Goal: Find contact information: Find contact information

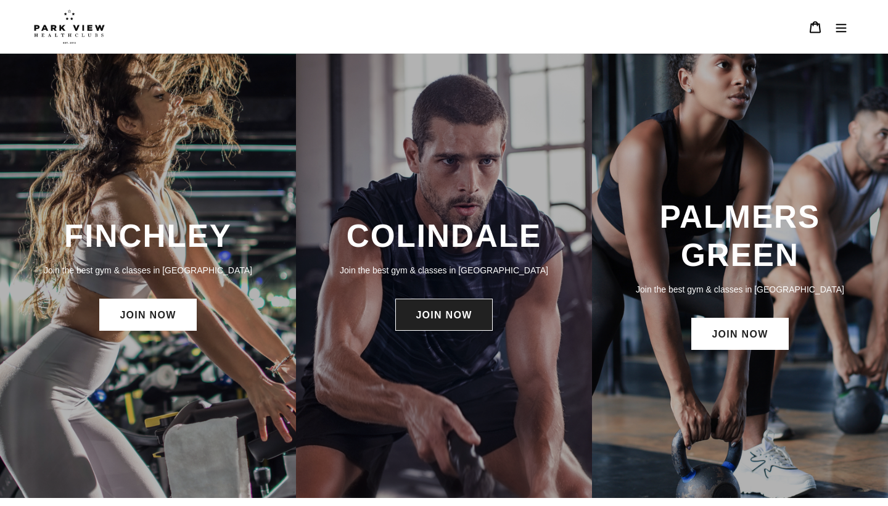
click at [463, 320] on link "JOIN NOW" at bounding box center [443, 315] width 97 height 32
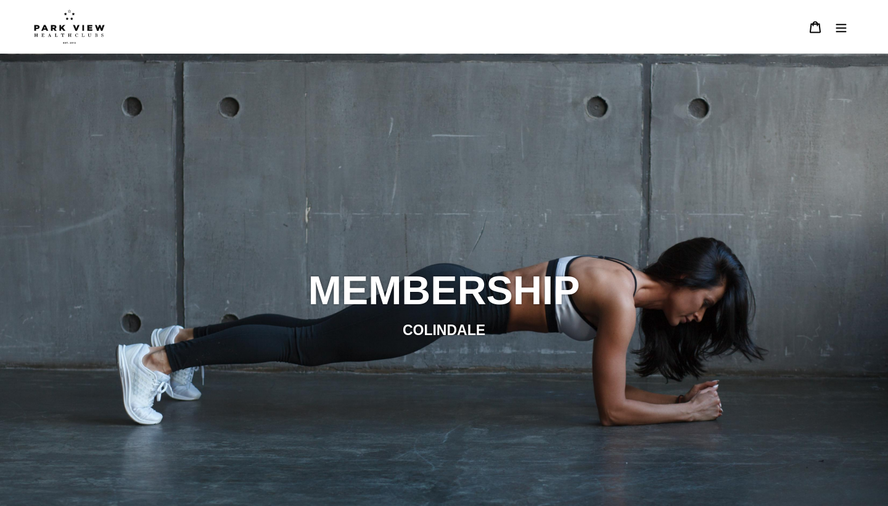
click at [67, 19] on img at bounding box center [69, 26] width 71 height 35
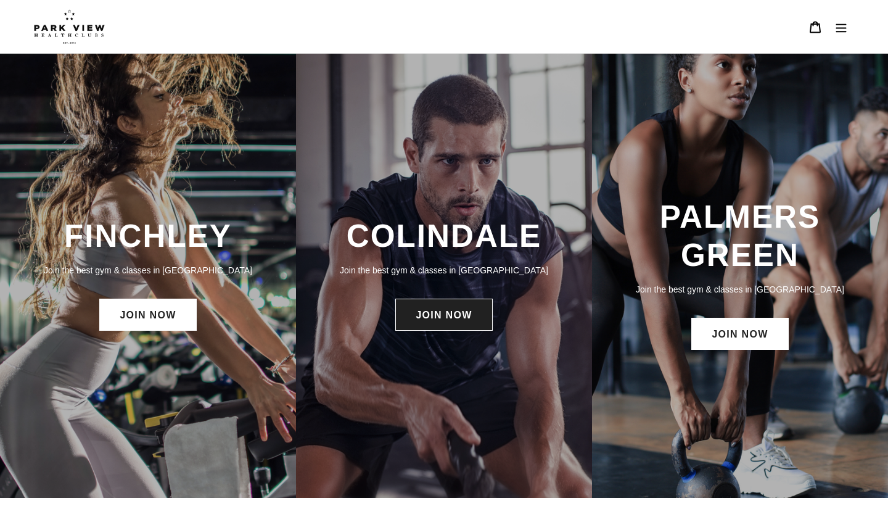
click at [442, 321] on link "JOIN NOW" at bounding box center [443, 315] width 97 height 32
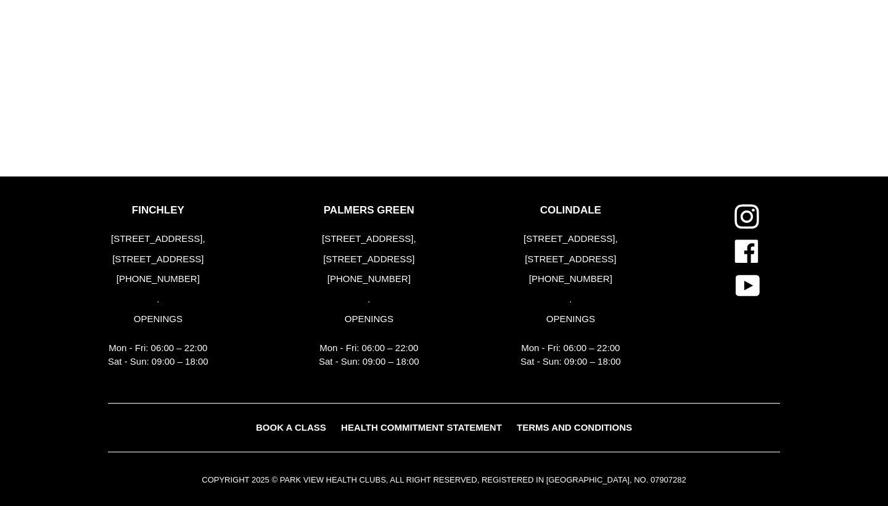
scroll to position [1507, 0]
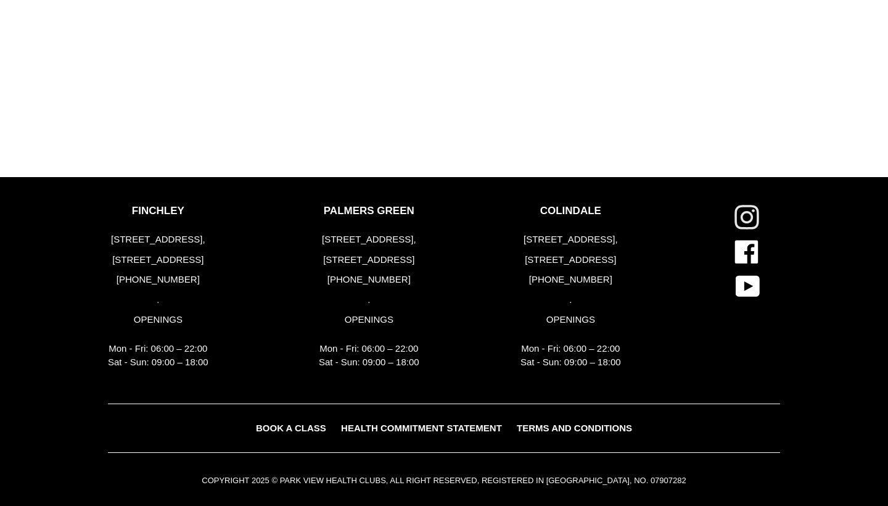
click at [746, 210] on icon at bounding box center [747, 217] width 25 height 25
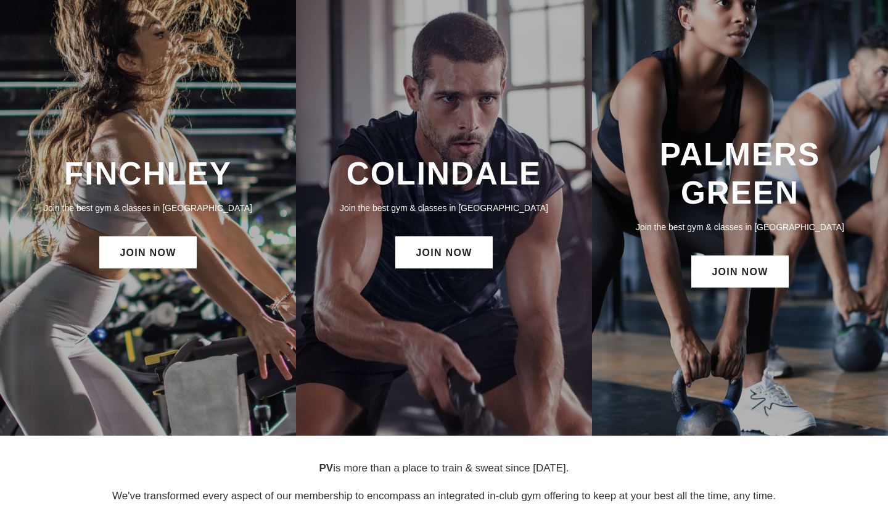
scroll to position [78, 0]
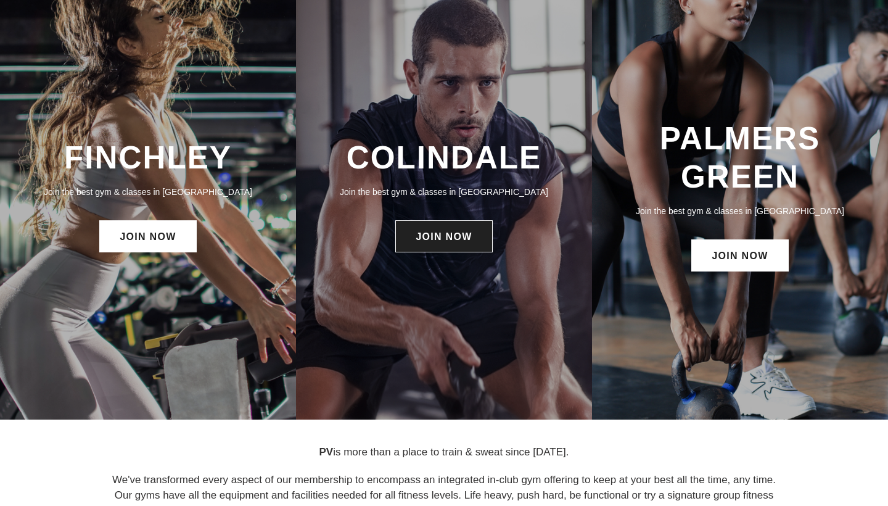
click at [449, 244] on link "JOIN NOW" at bounding box center [443, 236] width 97 height 32
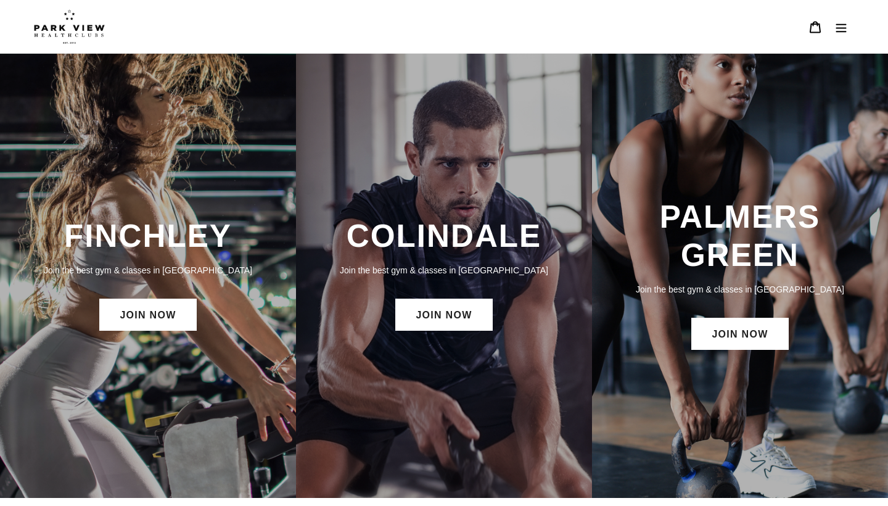
click at [845, 31] on icon "Menu" at bounding box center [842, 27] width 10 height 9
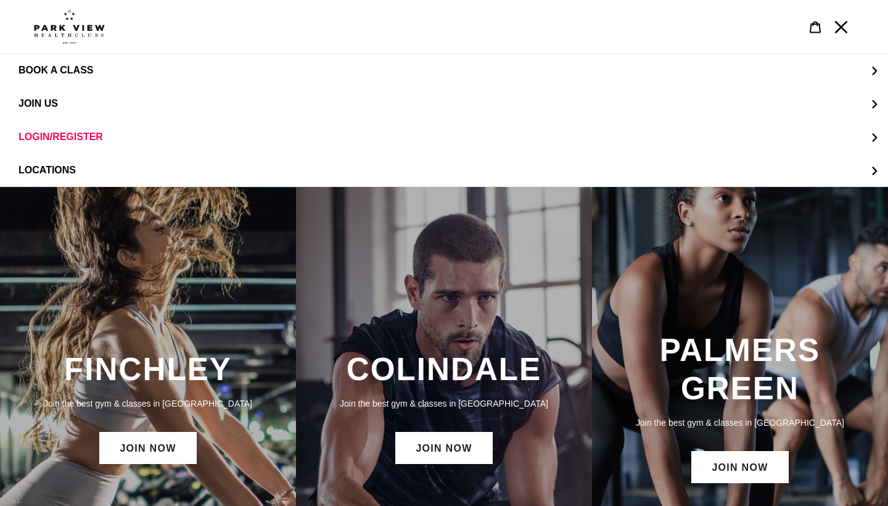
click at [846, 23] on icon "Menu" at bounding box center [841, 27] width 12 height 12
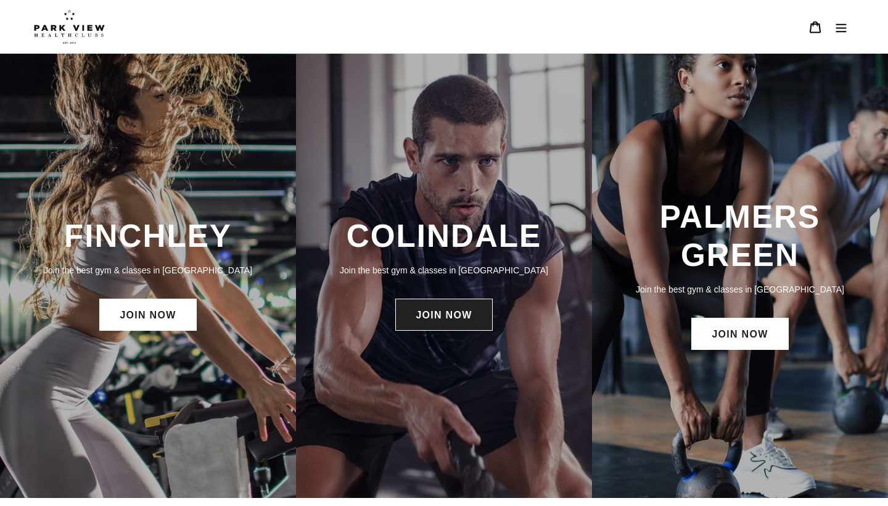
click at [442, 318] on link "JOIN NOW" at bounding box center [443, 315] width 97 height 32
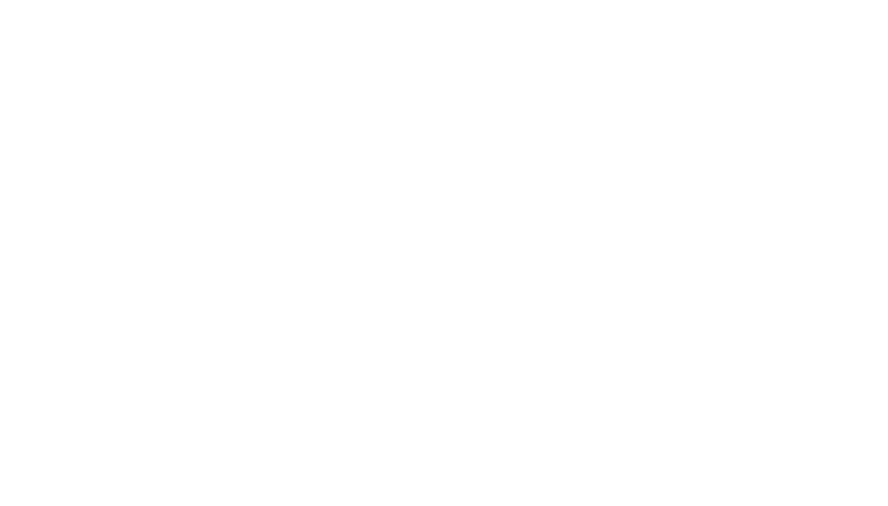
scroll to position [849, 0]
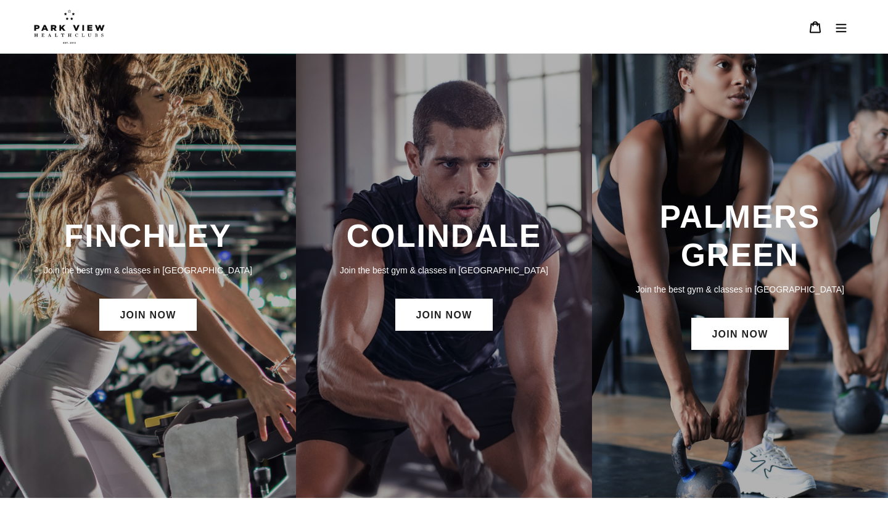
click at [837, 20] on button "Menu" at bounding box center [842, 27] width 26 height 27
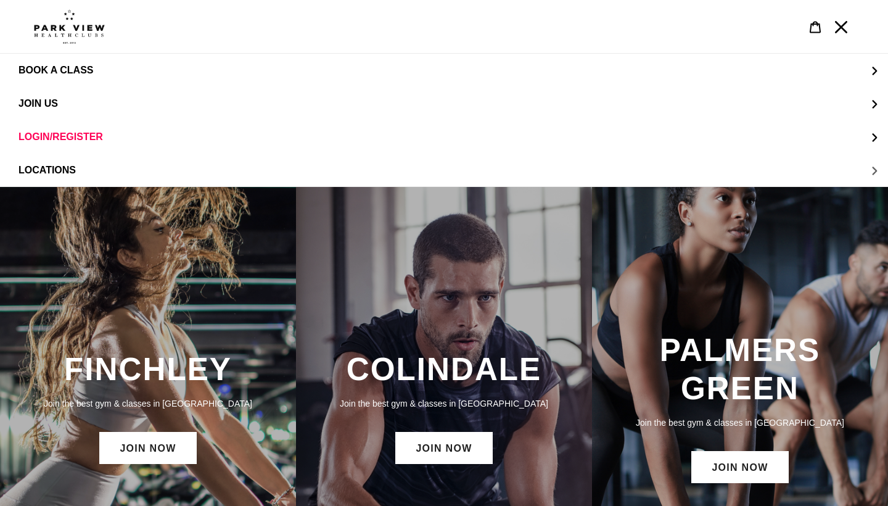
click at [57, 176] on span "LOCATIONS" at bounding box center [47, 170] width 57 height 11
click at [76, 98] on span "Colindale" at bounding box center [71, 103] width 57 height 11
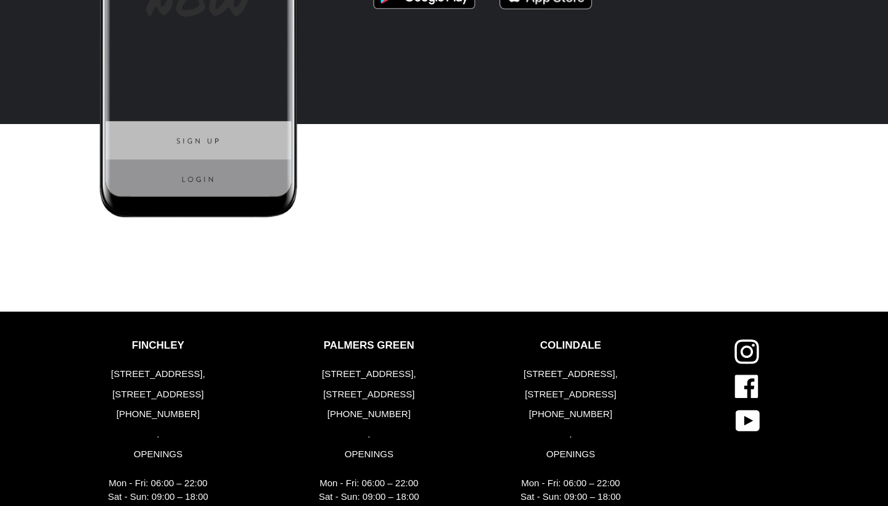
scroll to position [3269, 0]
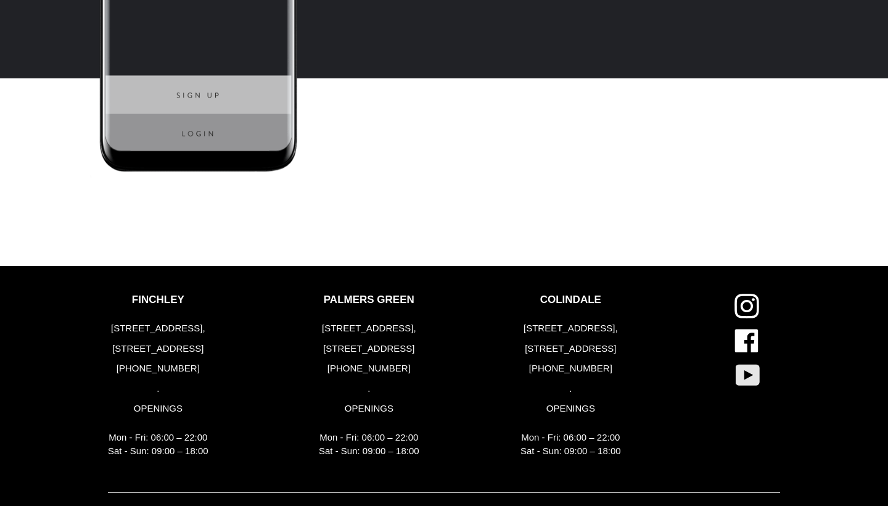
click at [750, 377] on icon at bounding box center [748, 374] width 24 height 21
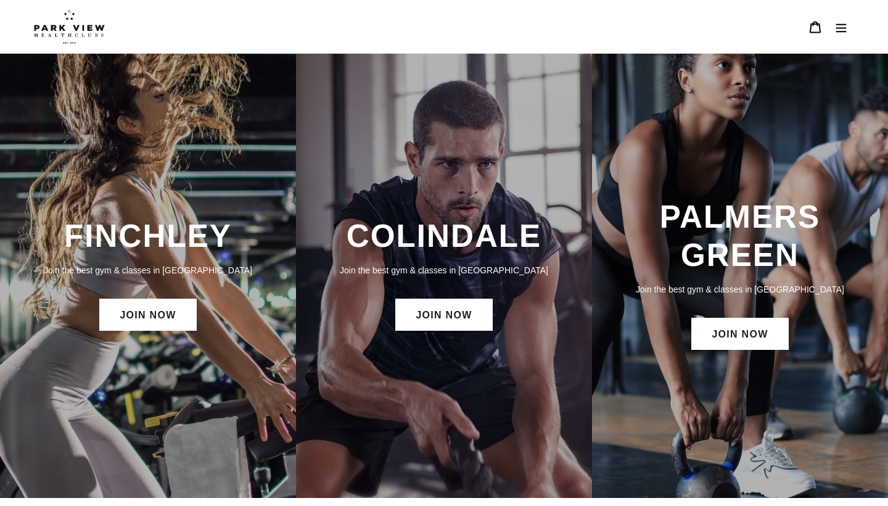
click at [859, 19] on header "BOOK A CLASS BOOK A CLASS FINCHLEY BOOK A CLASS COLINDALE BOOK A CLASS PALMERS …" at bounding box center [444, 27] width 888 height 54
click at [836, 29] on icon "Menu" at bounding box center [841, 27] width 12 height 12
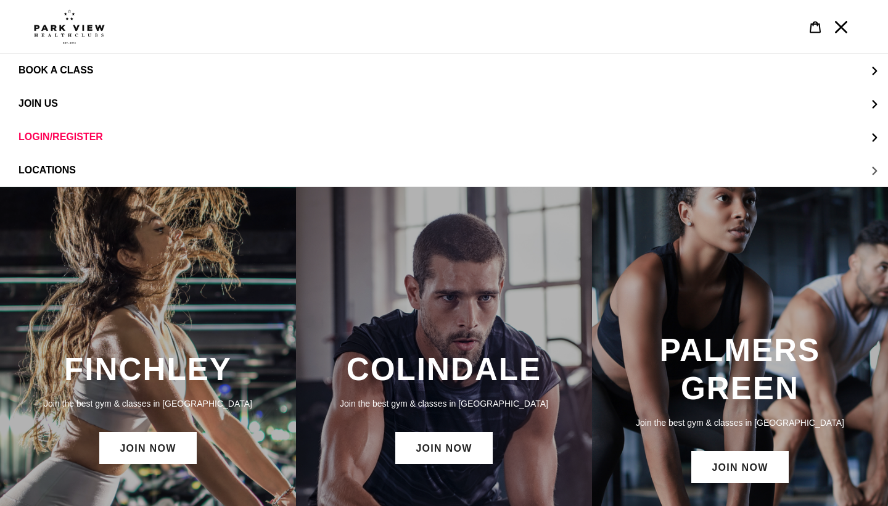
click at [67, 170] on span "LOCATIONS" at bounding box center [47, 170] width 57 height 11
click at [101, 104] on span "Colindale" at bounding box center [71, 103] width 57 height 11
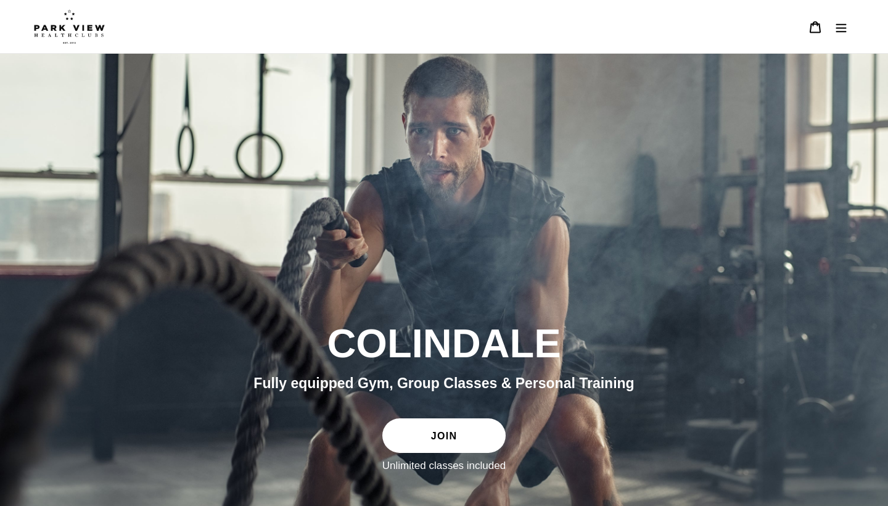
click at [834, 23] on button "Menu" at bounding box center [842, 27] width 26 height 27
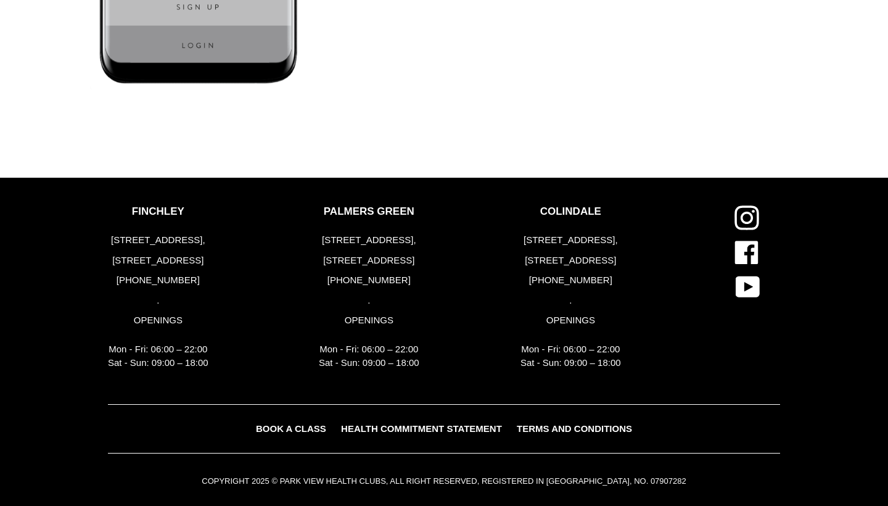
scroll to position [3732, 0]
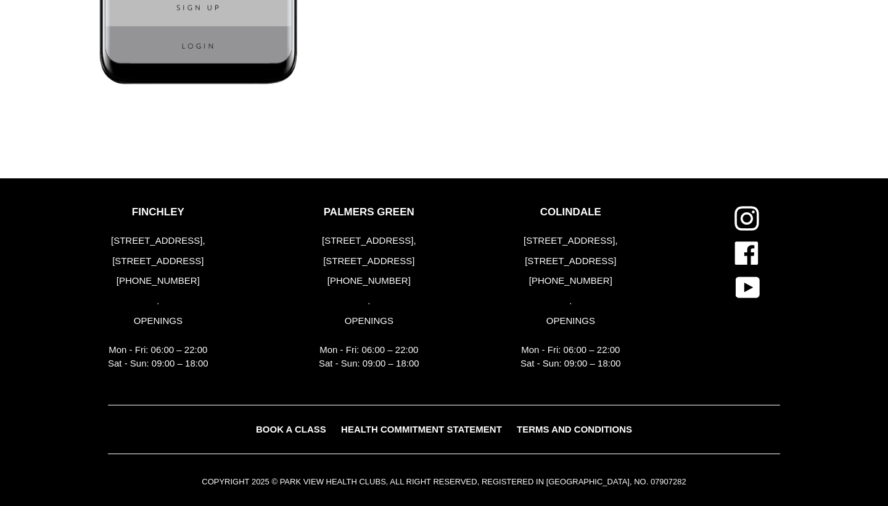
drag, startPoint x: 560, startPoint y: 279, endPoint x: 623, endPoint y: 275, distance: 63.7
click at [624, 276] on div "COLINDALE [STREET_ADDRESS] [PHONE_NUMBER] . OPENINGS Mon - Fri: 06:00 – 22:00 S…" at bounding box center [612, 291] width 202 height 171
click at [613, 275] on p "[PHONE_NUMBER]" at bounding box center [571, 281] width 101 height 14
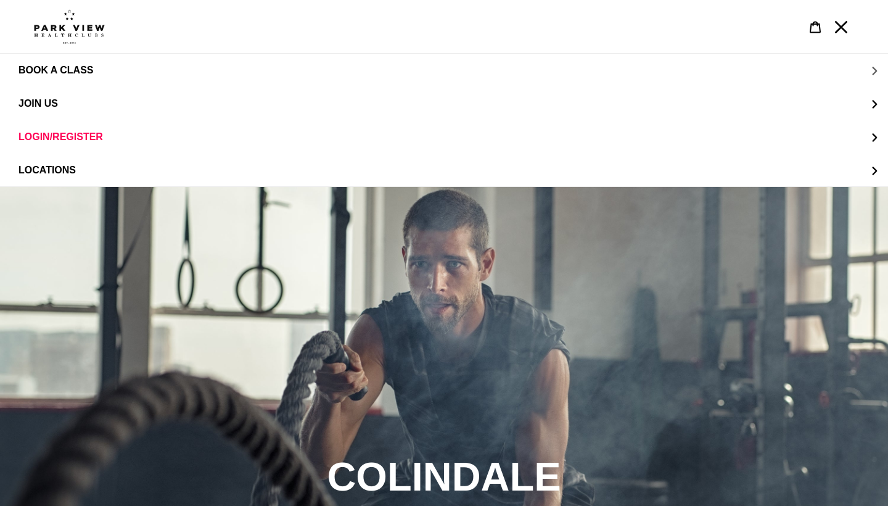
scroll to position [0, 0]
click at [98, 39] on img at bounding box center [69, 26] width 71 height 35
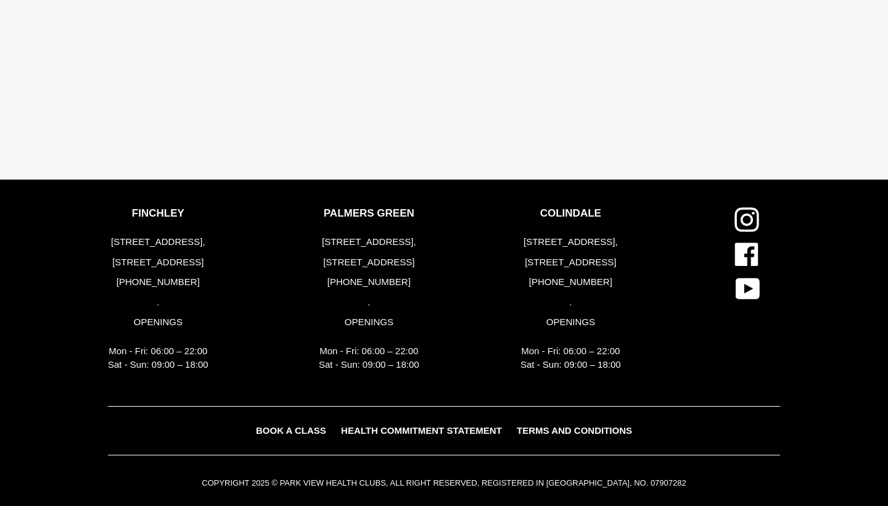
scroll to position [2553, 0]
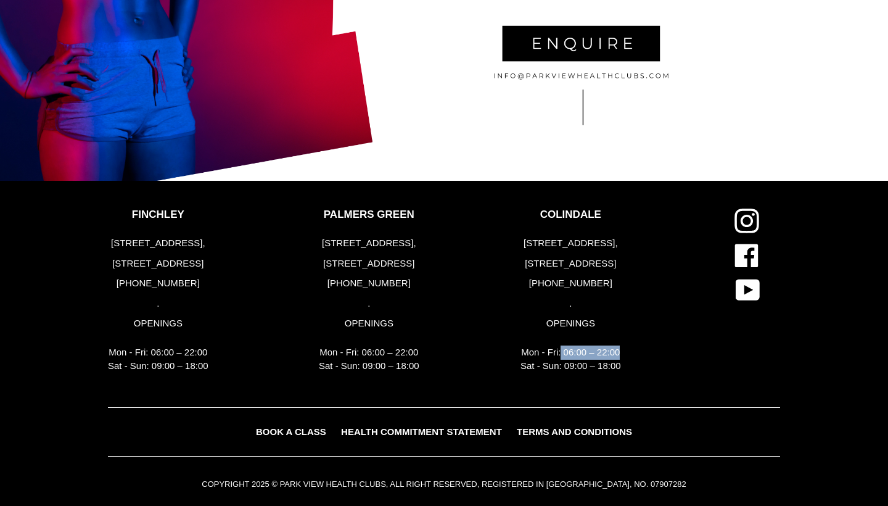
drag, startPoint x: 562, startPoint y: 345, endPoint x: 618, endPoint y: 344, distance: 56.2
click at [618, 345] on p "Mon - Fri: 06:00 – 22:00 Sat - Sun: 09:00 – 18:00" at bounding box center [571, 359] width 101 height 28
click at [626, 345] on div "COLINDALE [STREET_ADDRESS] [PHONE_NUMBER] . OPENINGS Mon - Fri: 06:00 – 22:00 S…" at bounding box center [612, 294] width 202 height 171
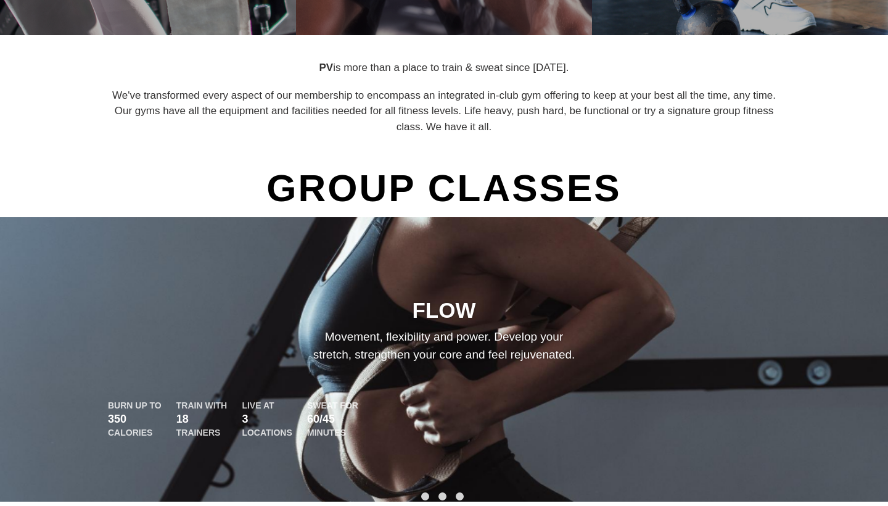
scroll to position [494, 0]
